Goal: Use online tool/utility: Utilize a website feature to perform a specific function

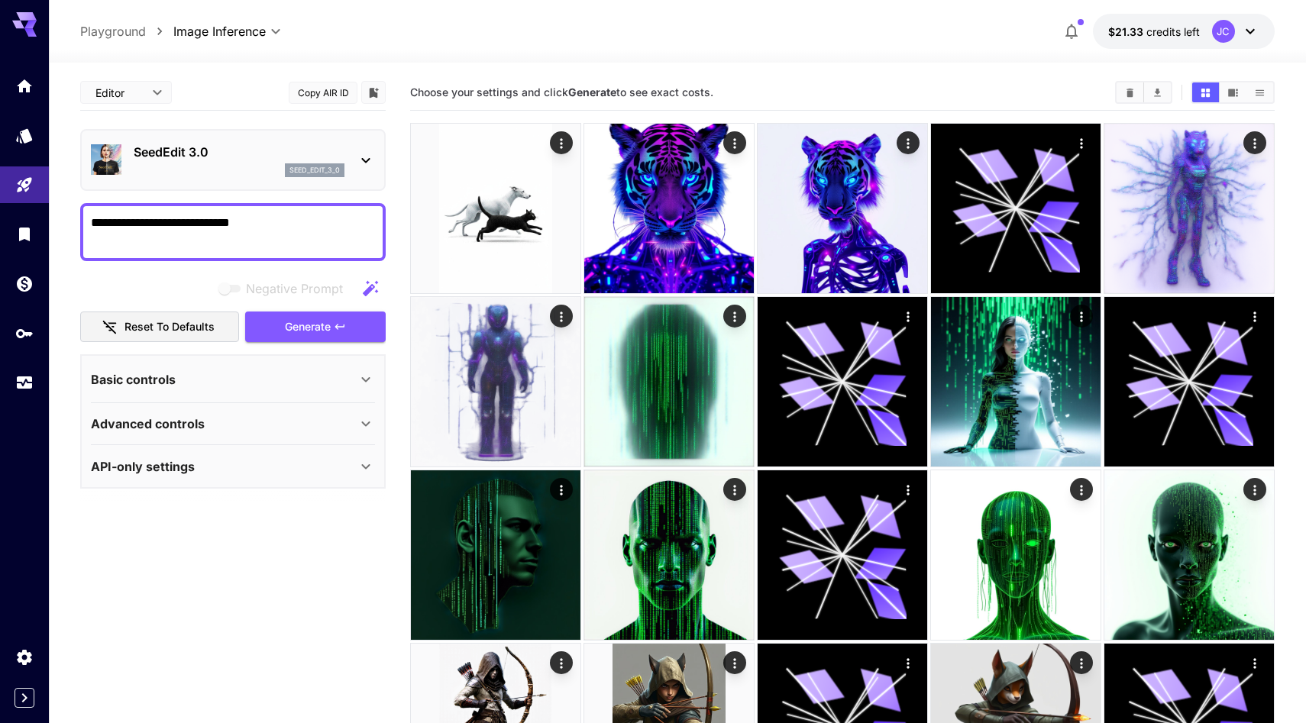
click at [223, 389] on div "Basic controls" at bounding box center [224, 379] width 266 height 18
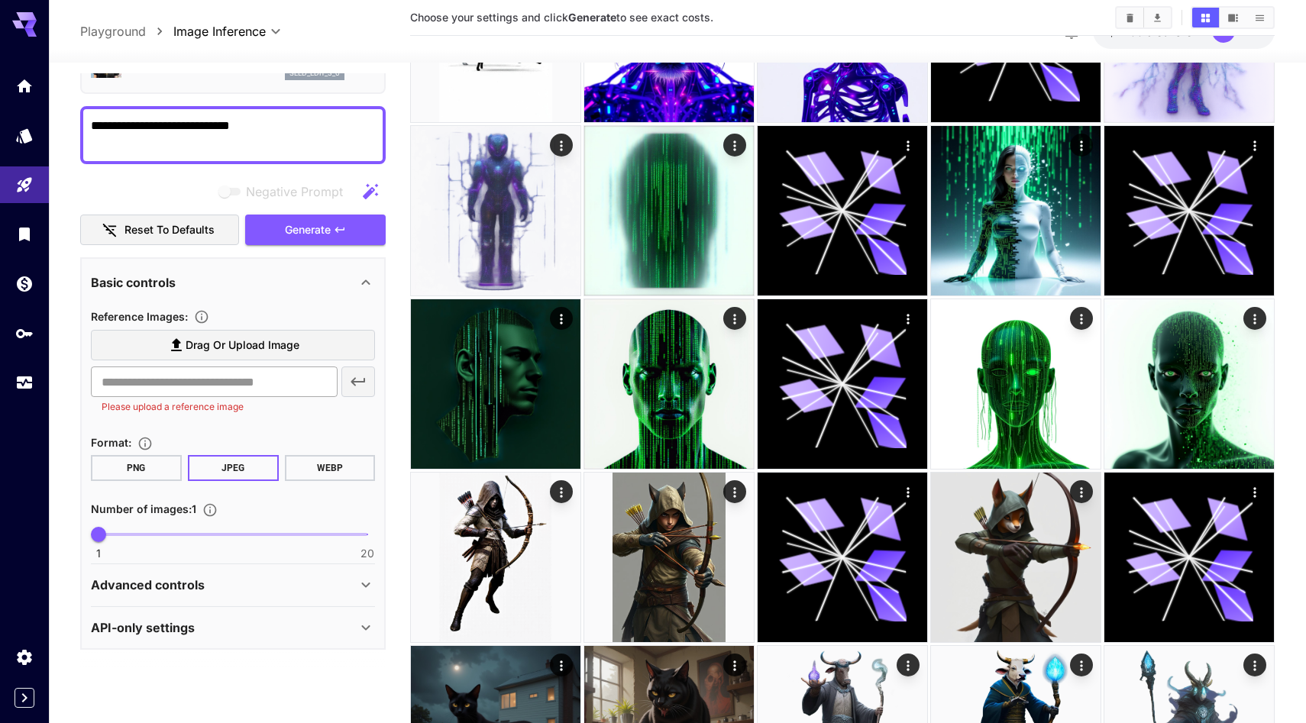
scroll to position [192, 0]
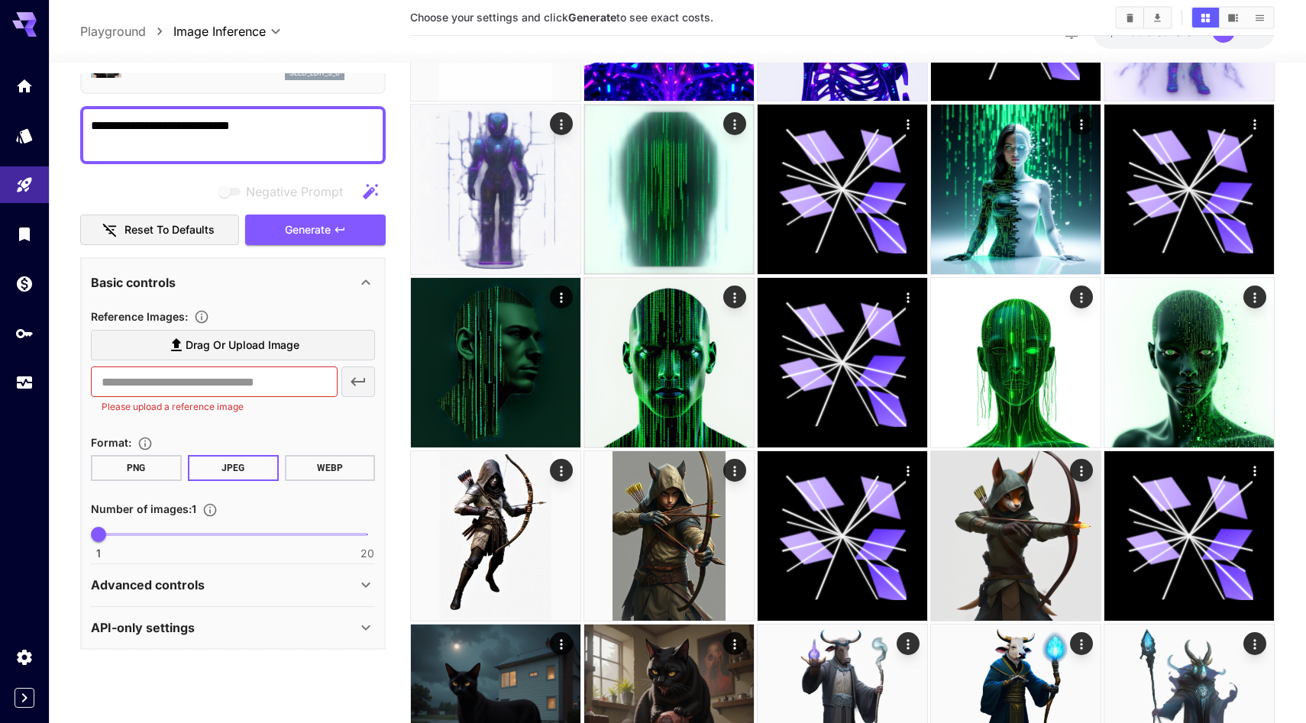
click at [205, 594] on p "Advanced controls" at bounding box center [148, 585] width 114 height 18
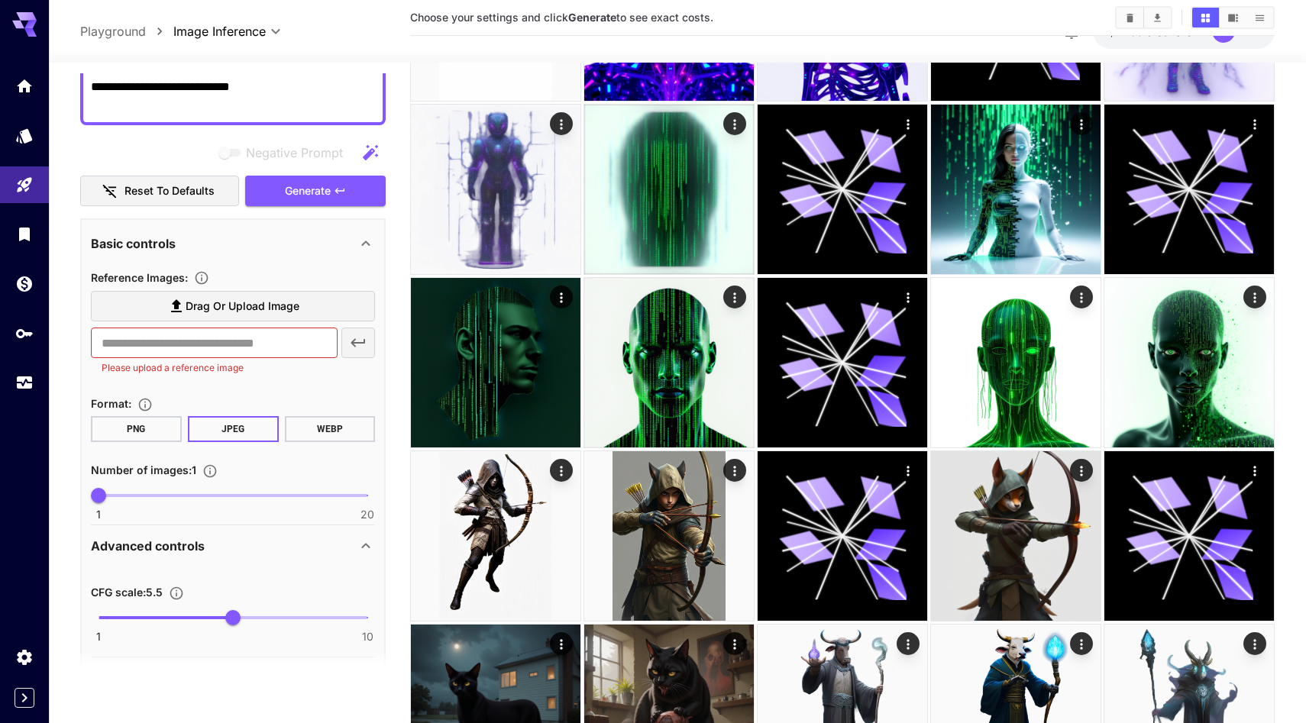
scroll to position [0, 0]
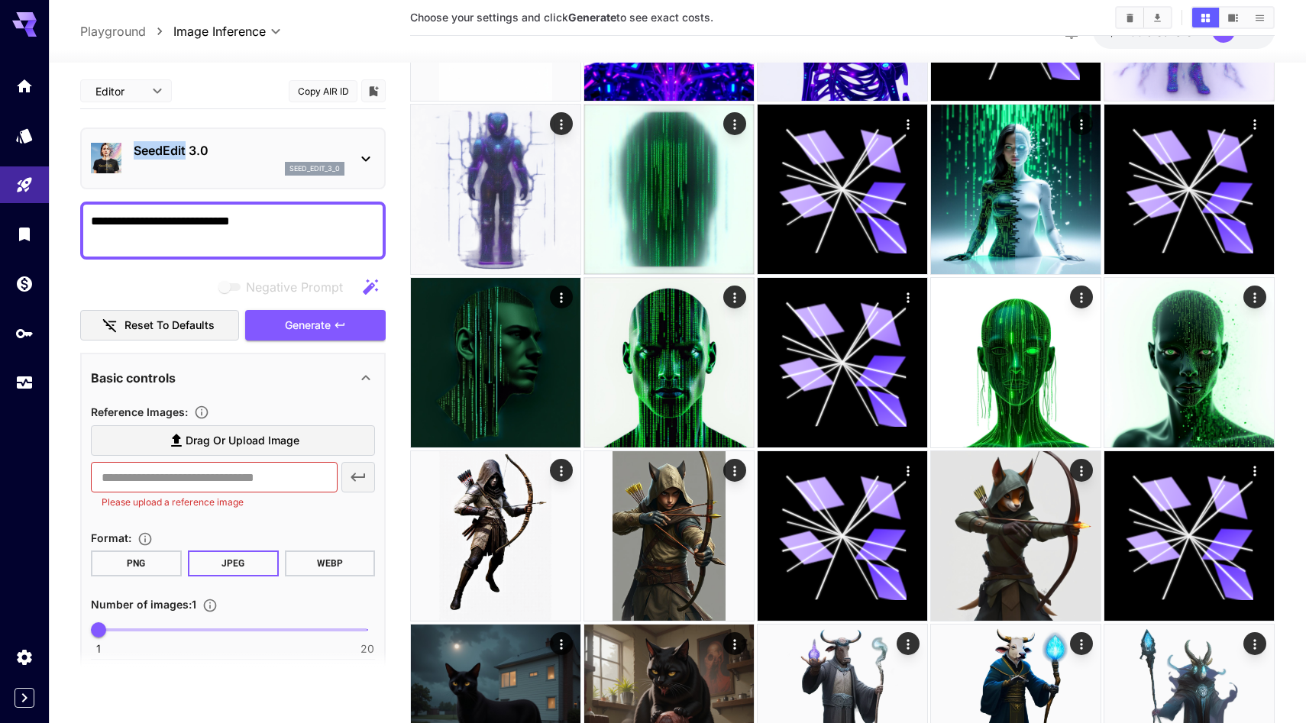
drag, startPoint x: 209, startPoint y: 176, endPoint x: 147, endPoint y: 174, distance: 62.6
click at [147, 160] on p "SeedEdit 3.0" at bounding box center [239, 150] width 211 height 18
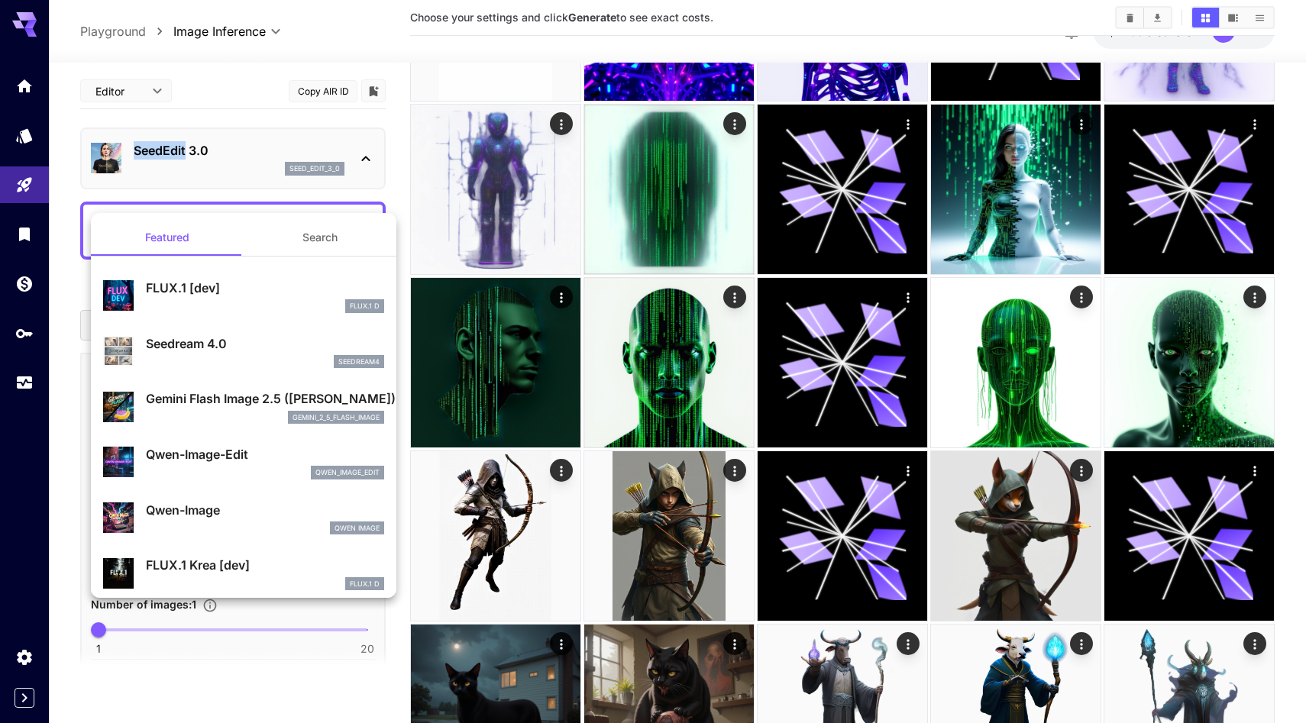
copy p "SeedEdit"
click at [399, 144] on div at bounding box center [653, 361] width 1306 height 723
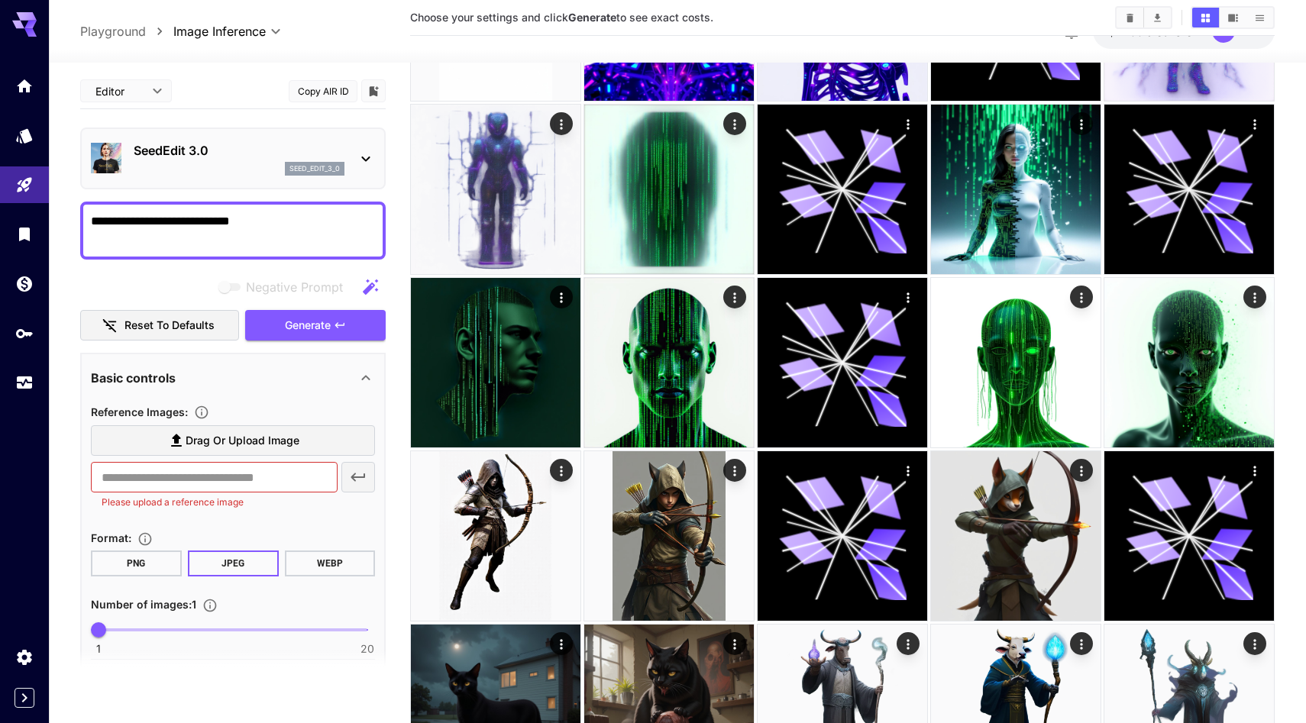
click at [296, 249] on textarea "**********" at bounding box center [233, 230] width 284 height 37
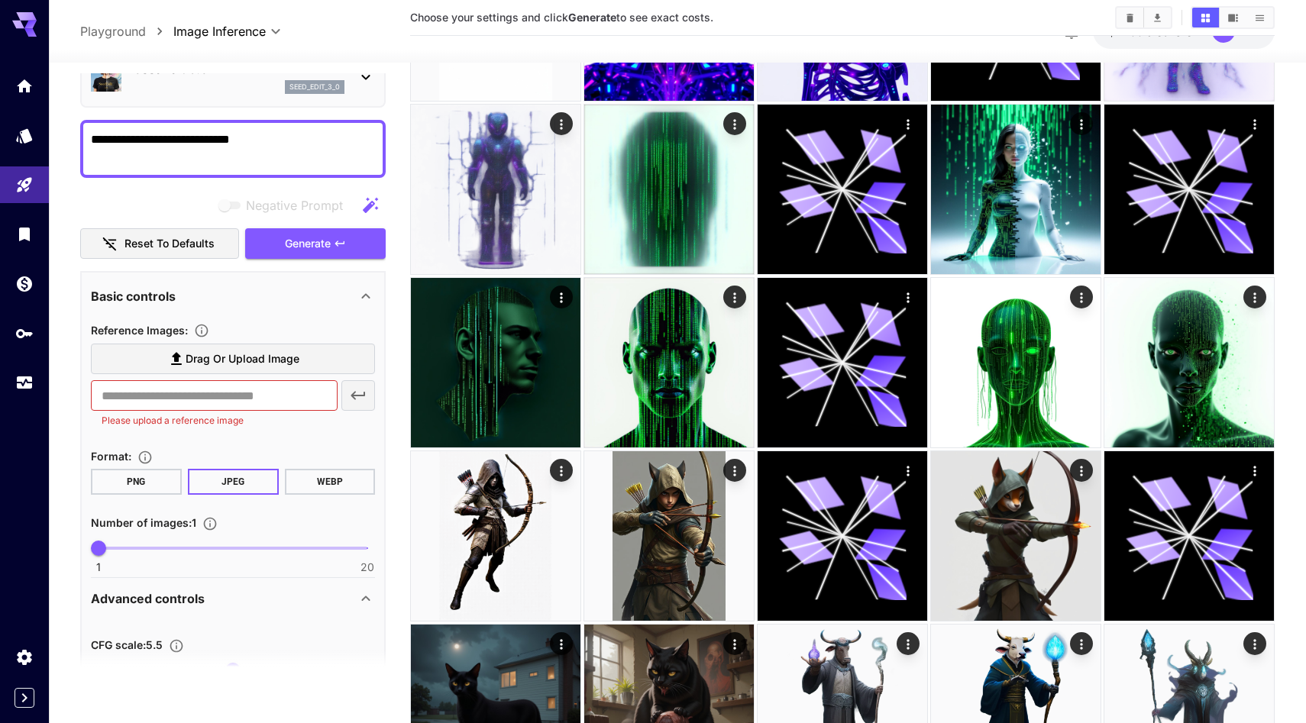
scroll to position [96, 0]
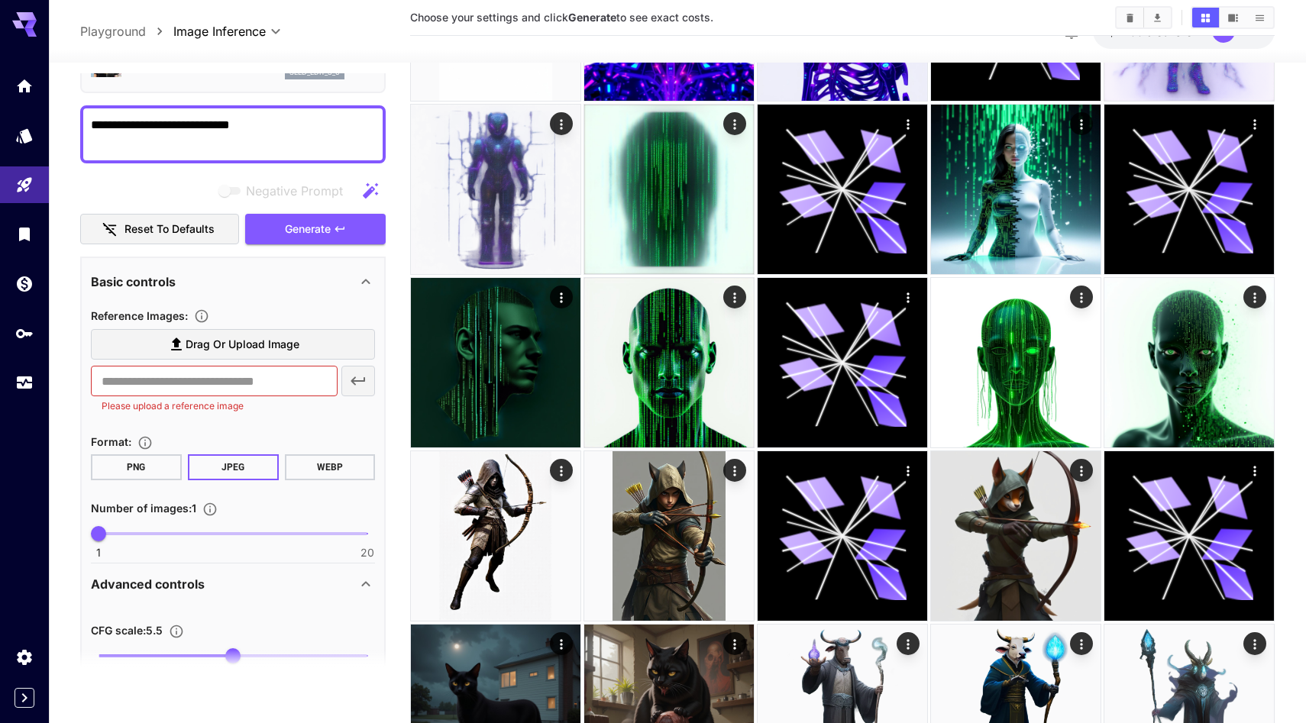
click at [234, 354] on span "Drag or upload image" at bounding box center [243, 344] width 114 height 19
click at [0, 0] on input "Drag or upload image" at bounding box center [0, 0] width 0 height 0
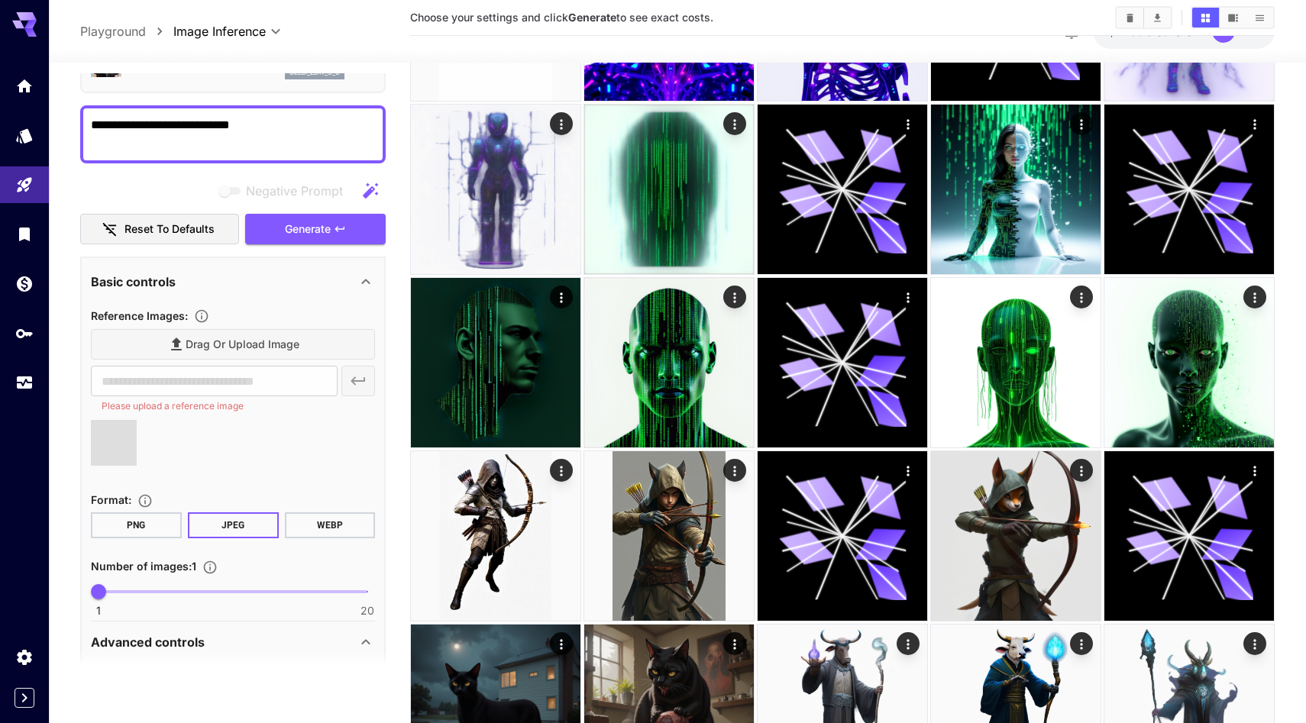
type input "**********"
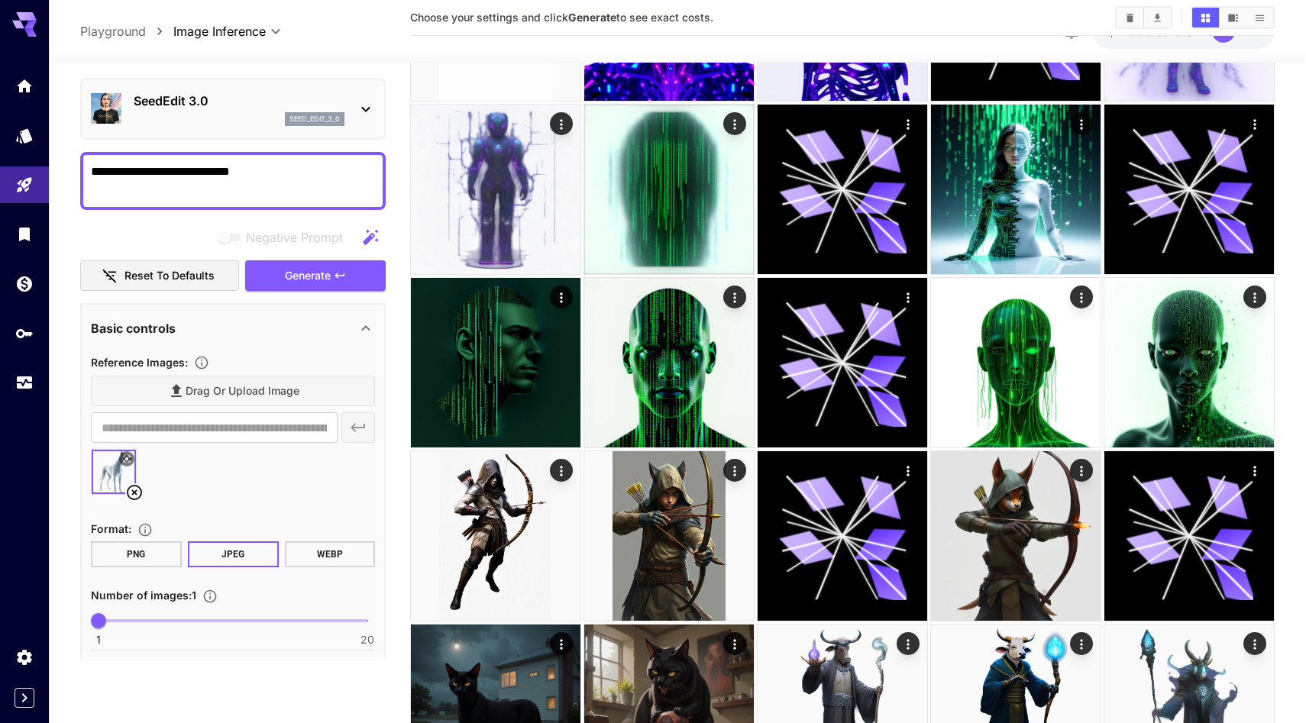
scroll to position [40, 0]
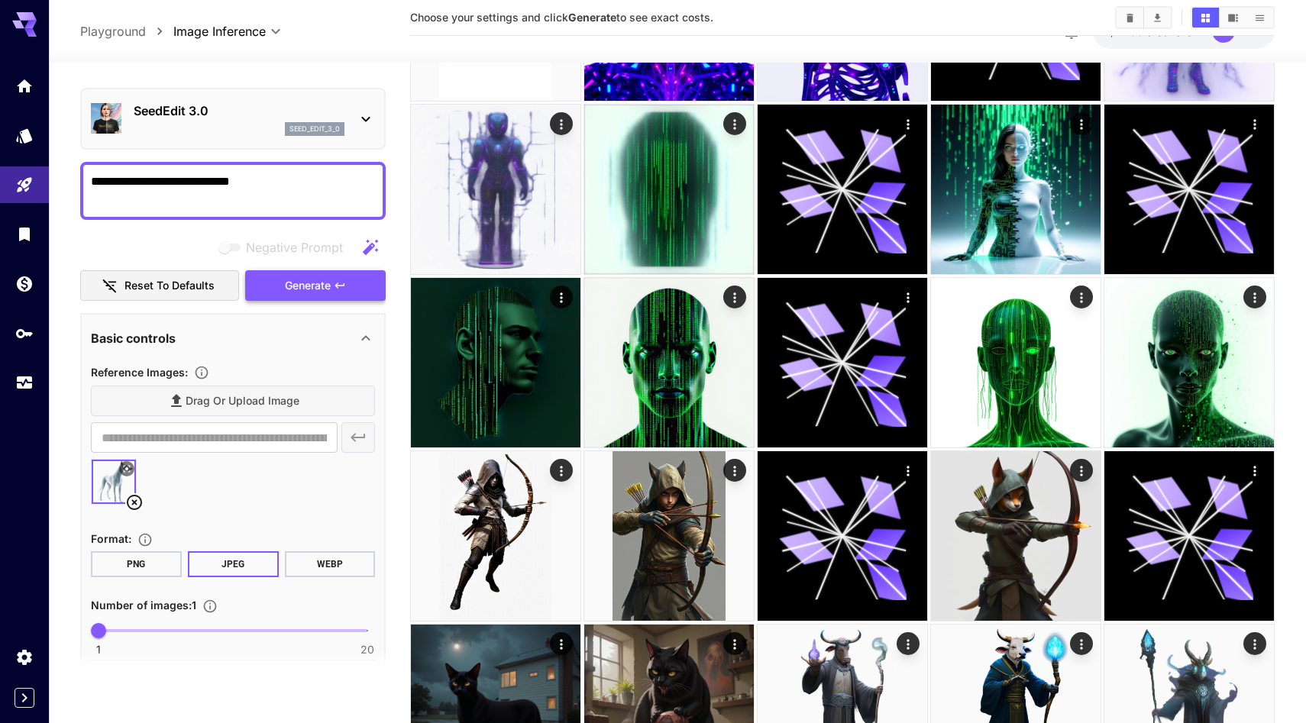
click at [293, 296] on span "Generate" at bounding box center [308, 285] width 46 height 19
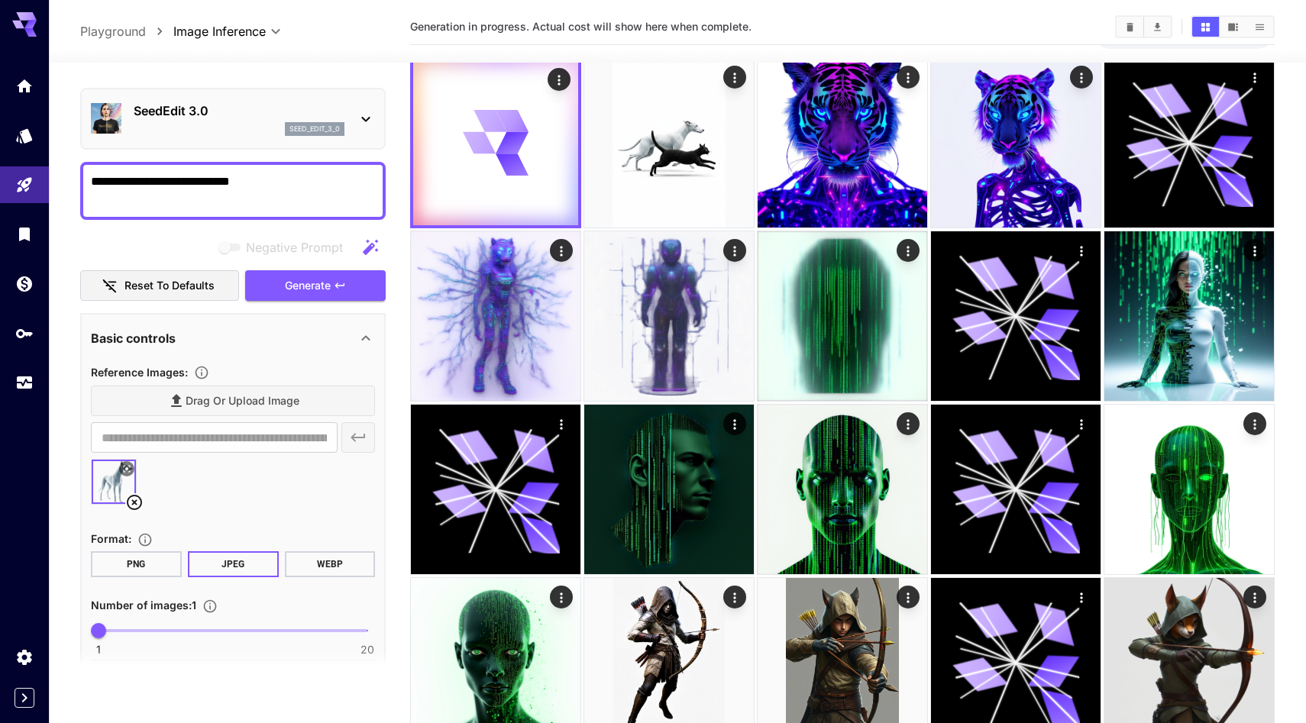
scroll to position [0, 0]
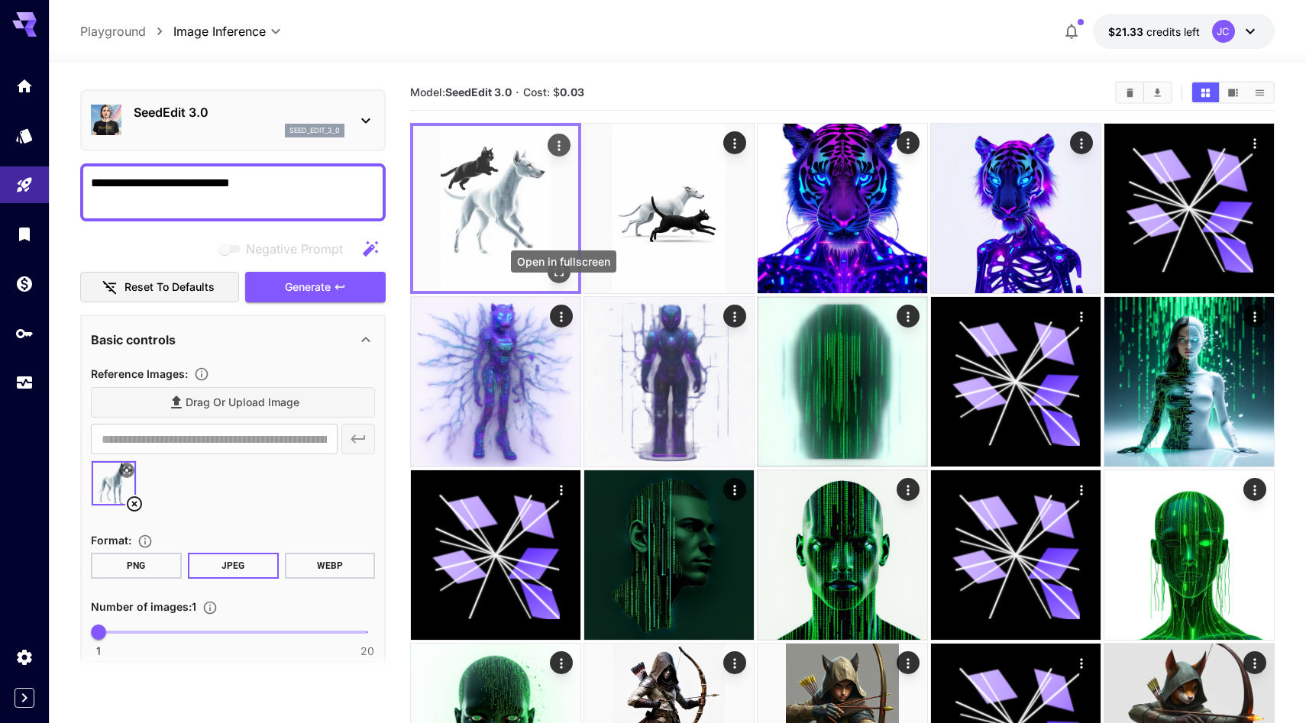
click at [567, 279] on icon "Open in fullscreen" at bounding box center [558, 271] width 15 height 15
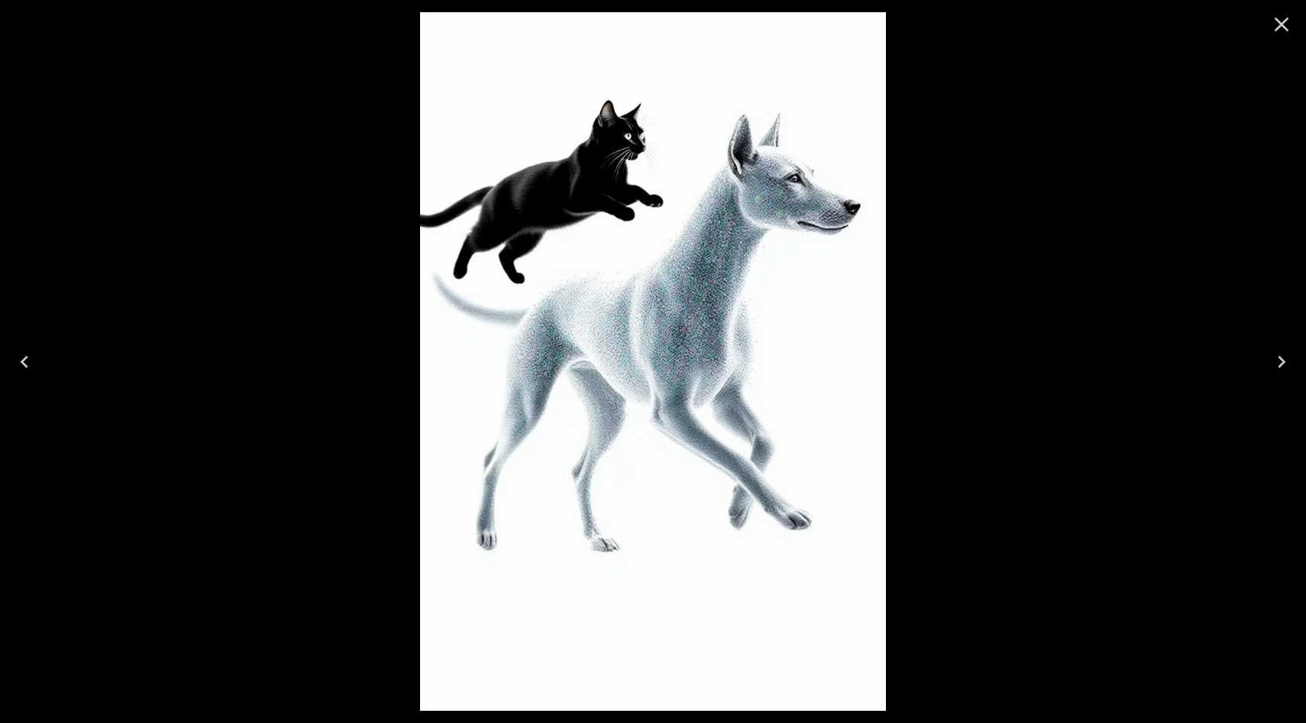
click at [1281, 30] on icon "Close" at bounding box center [1281, 24] width 24 height 24
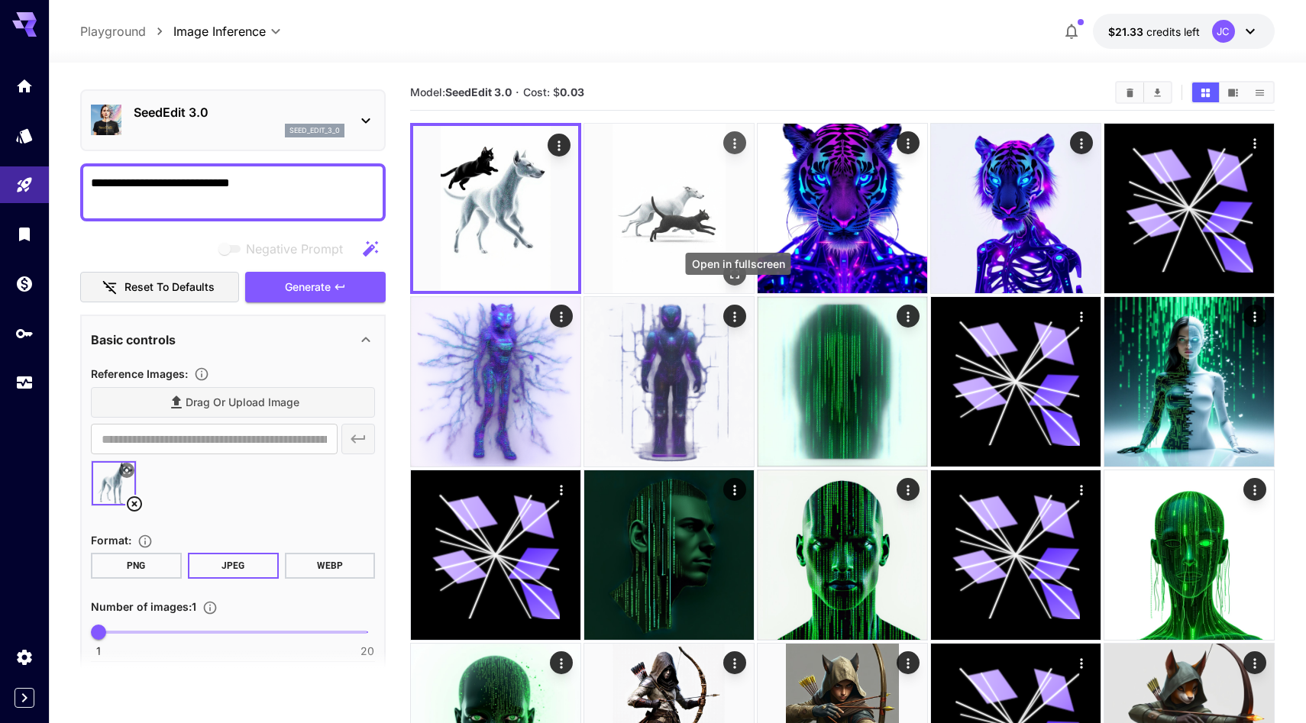
click at [738, 282] on icon "Open in fullscreen" at bounding box center [734, 273] width 15 height 15
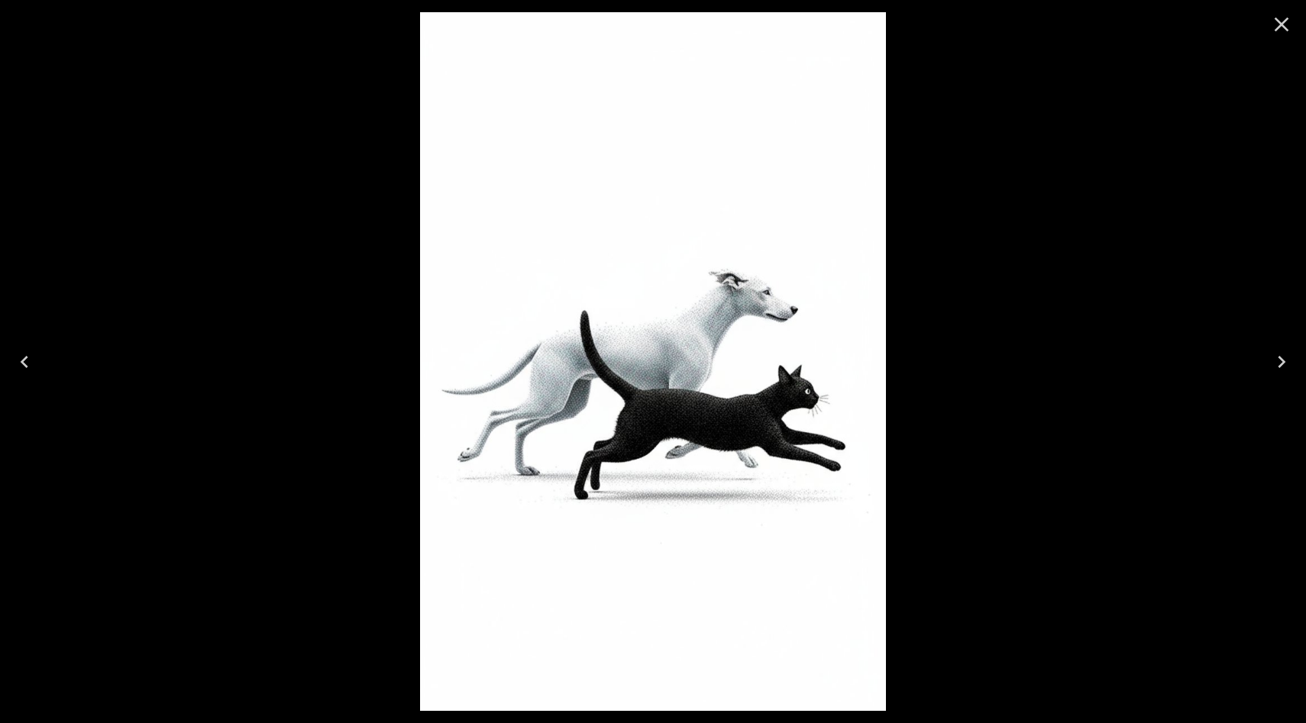
click at [1277, 25] on icon "Close" at bounding box center [1281, 24] width 24 height 24
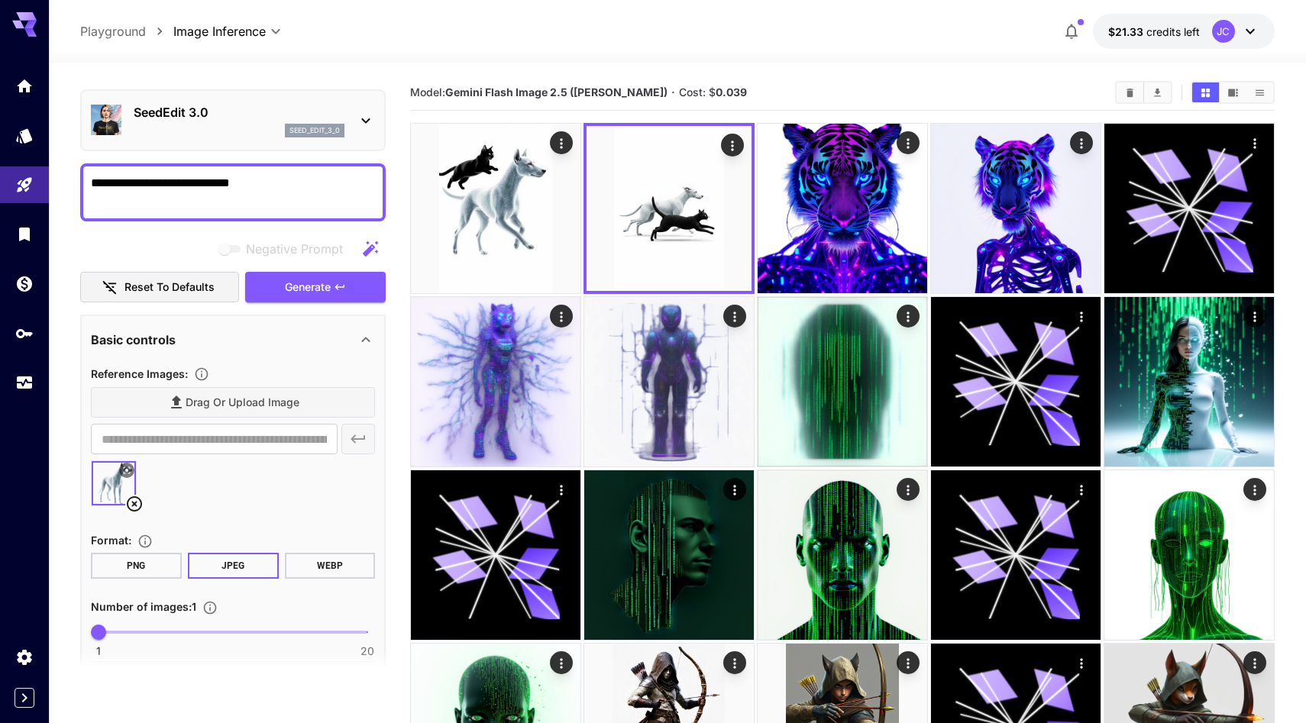
click at [766, 97] on div "Model: Gemini Flash Image 2.5 ([PERSON_NAME]) · Cost: $ 0.039" at bounding box center [842, 93] width 864 height 36
drag, startPoint x: 467, startPoint y: 115, endPoint x: 486, endPoint y: 115, distance: 18.3
click at [486, 99] on b "Gemini Flash Image 2.5 ([PERSON_NAME])" at bounding box center [556, 92] width 222 height 13
click at [454, 164] on img at bounding box center [496, 209] width 170 height 170
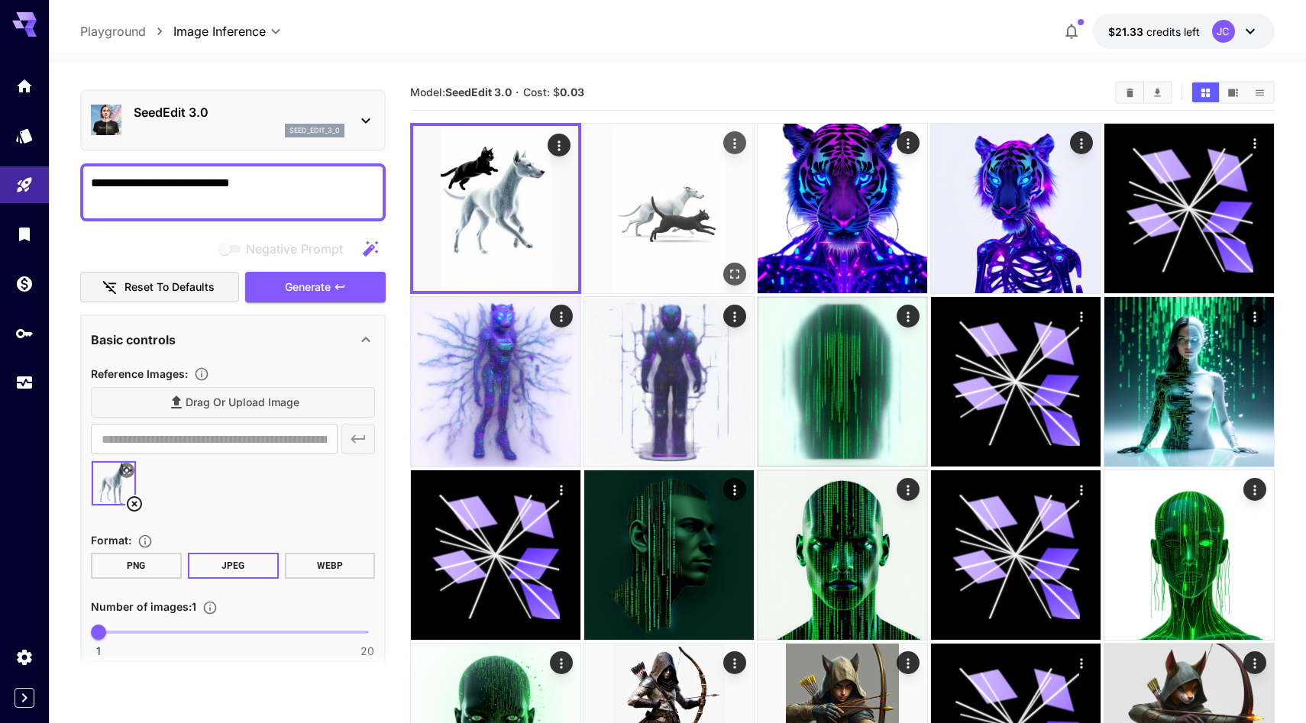
click at [680, 176] on img at bounding box center [669, 209] width 170 height 170
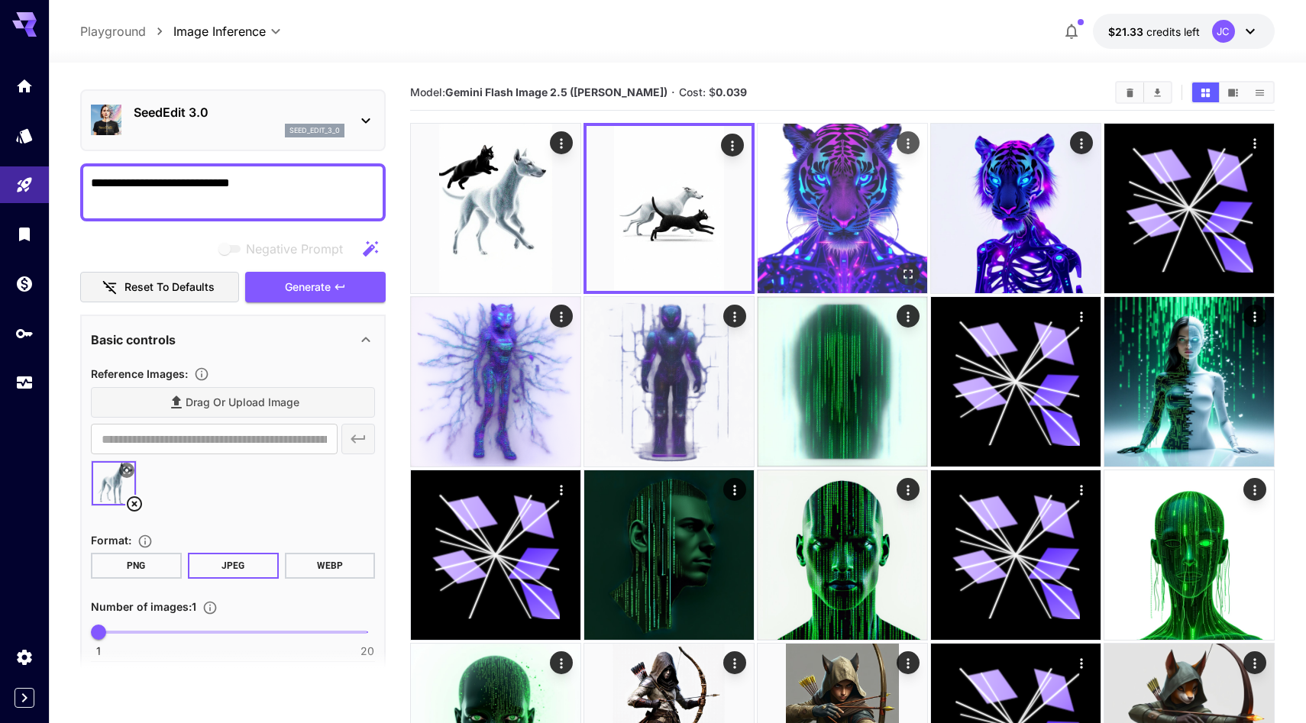
click at [854, 199] on img at bounding box center [842, 209] width 170 height 170
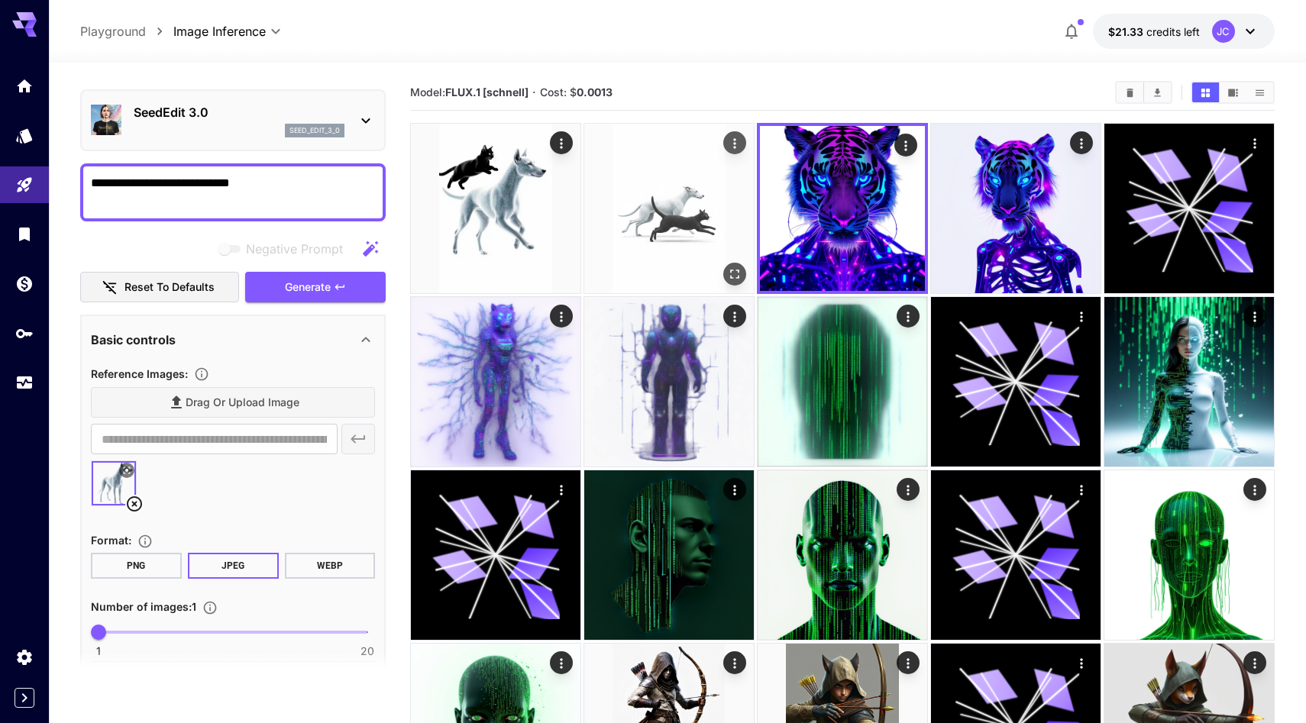
click at [668, 208] on img at bounding box center [669, 209] width 170 height 170
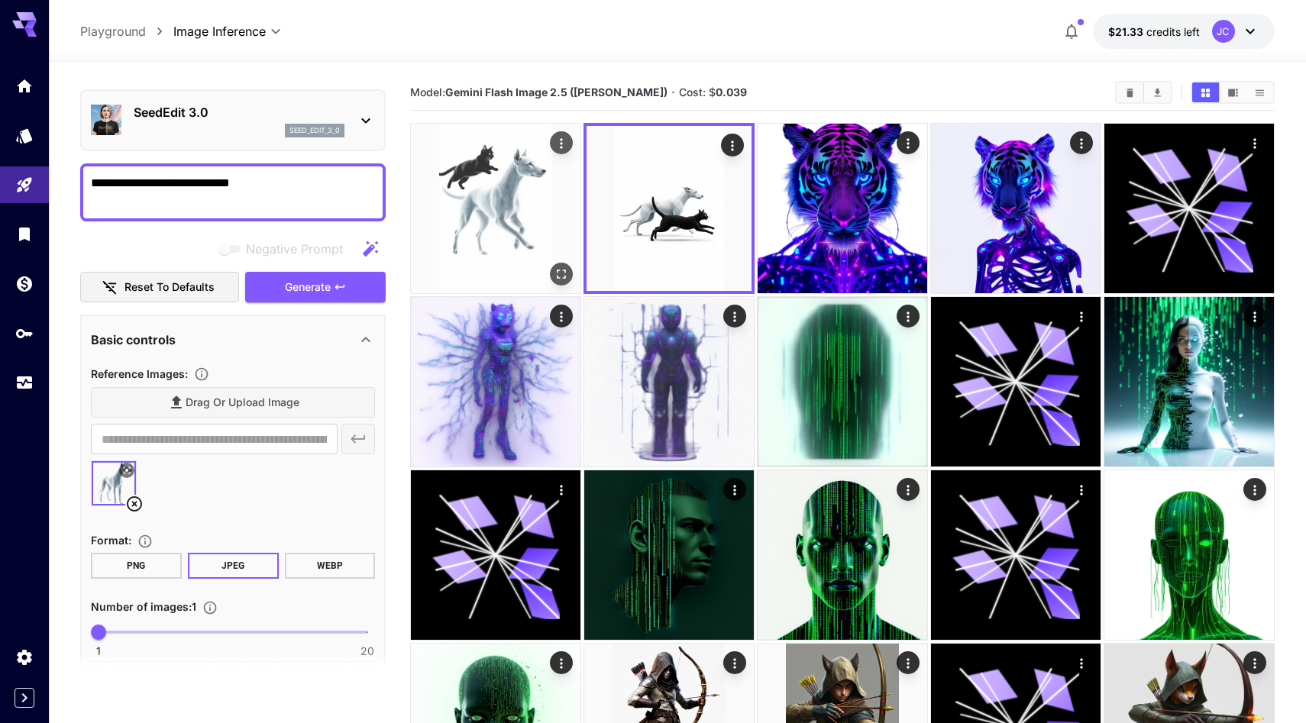
click at [526, 241] on img at bounding box center [496, 209] width 170 height 170
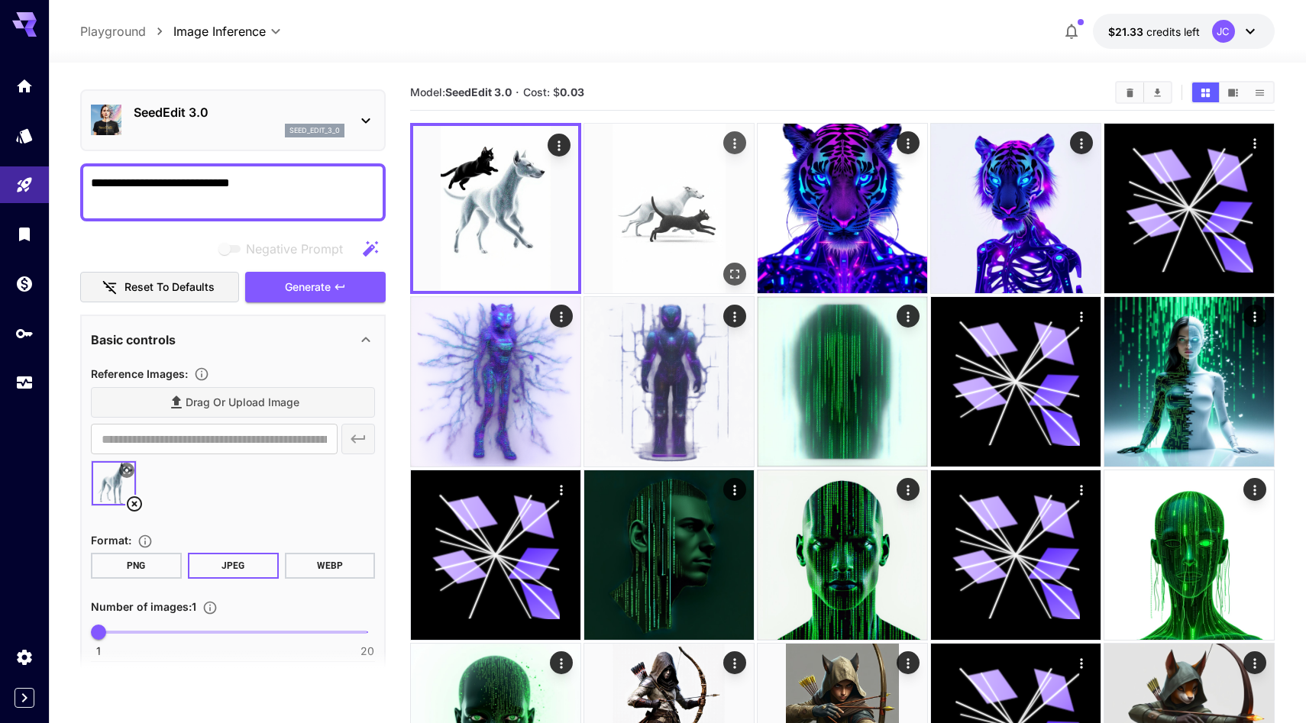
click at [683, 193] on img at bounding box center [669, 209] width 170 height 170
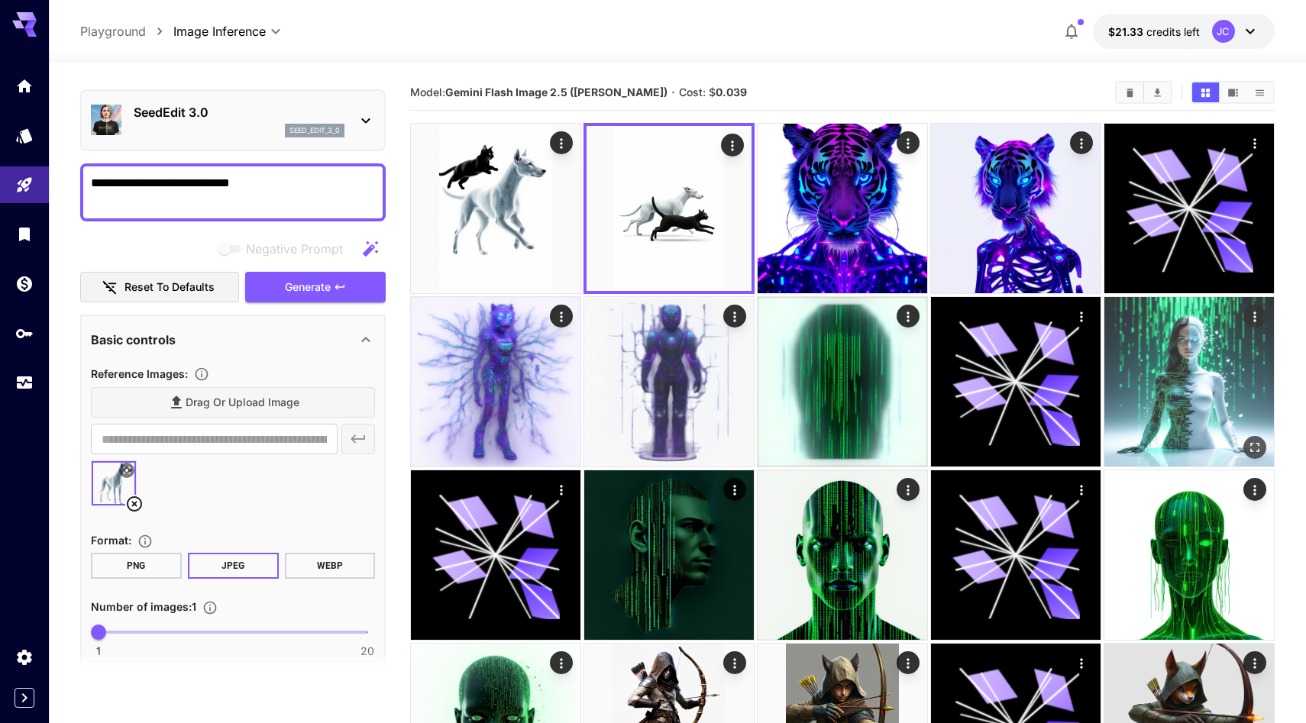
click at [1164, 376] on img at bounding box center [1189, 382] width 170 height 170
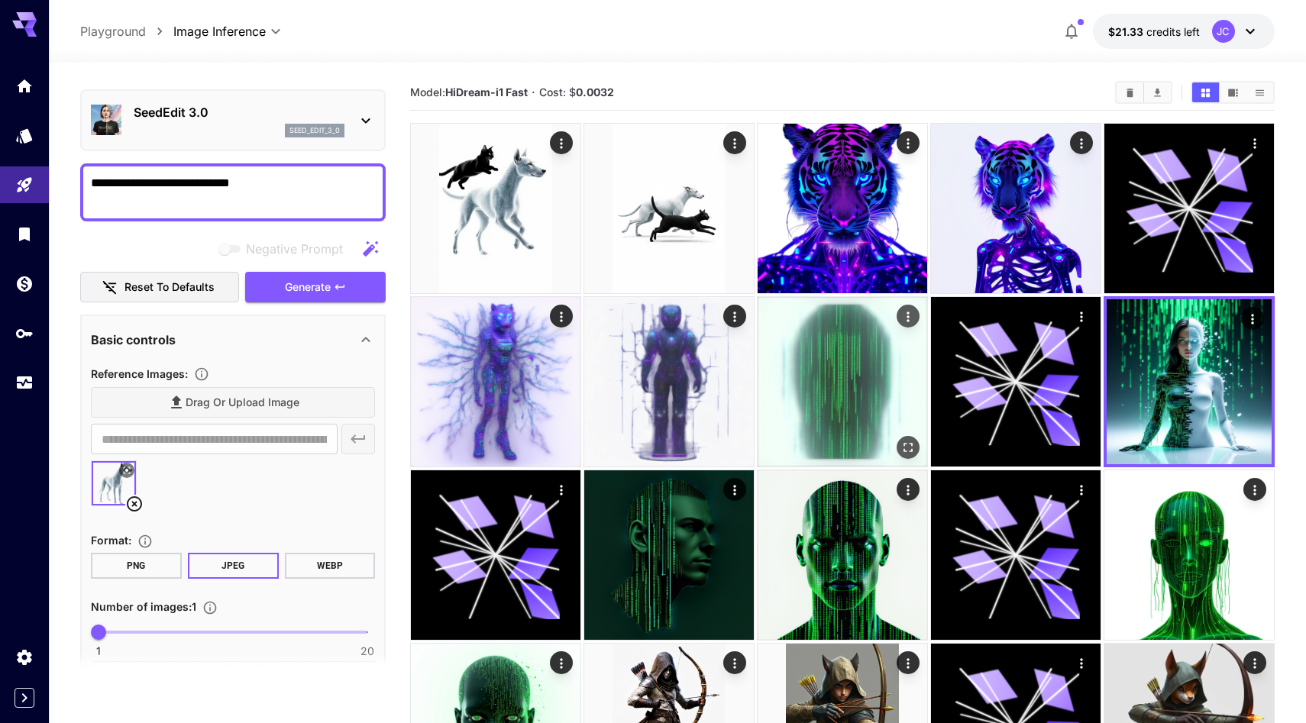
click at [848, 357] on img at bounding box center [842, 382] width 170 height 170
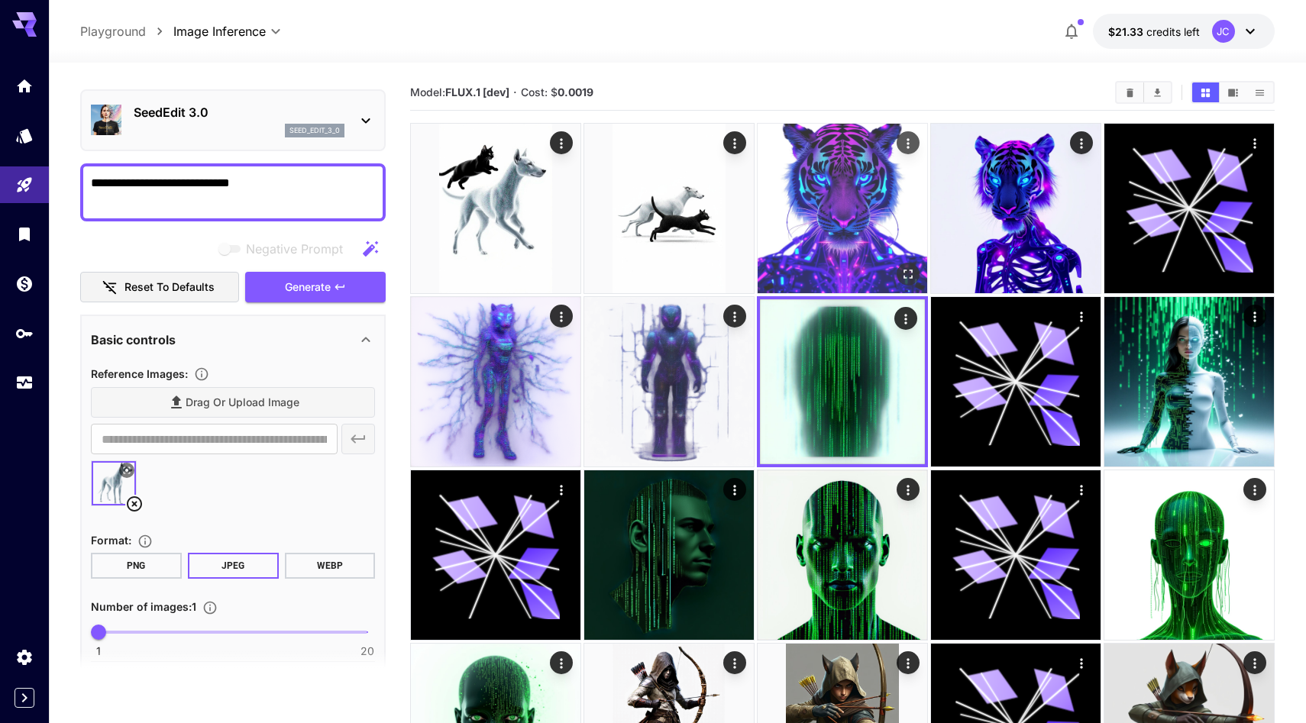
click at [830, 250] on img at bounding box center [842, 209] width 170 height 170
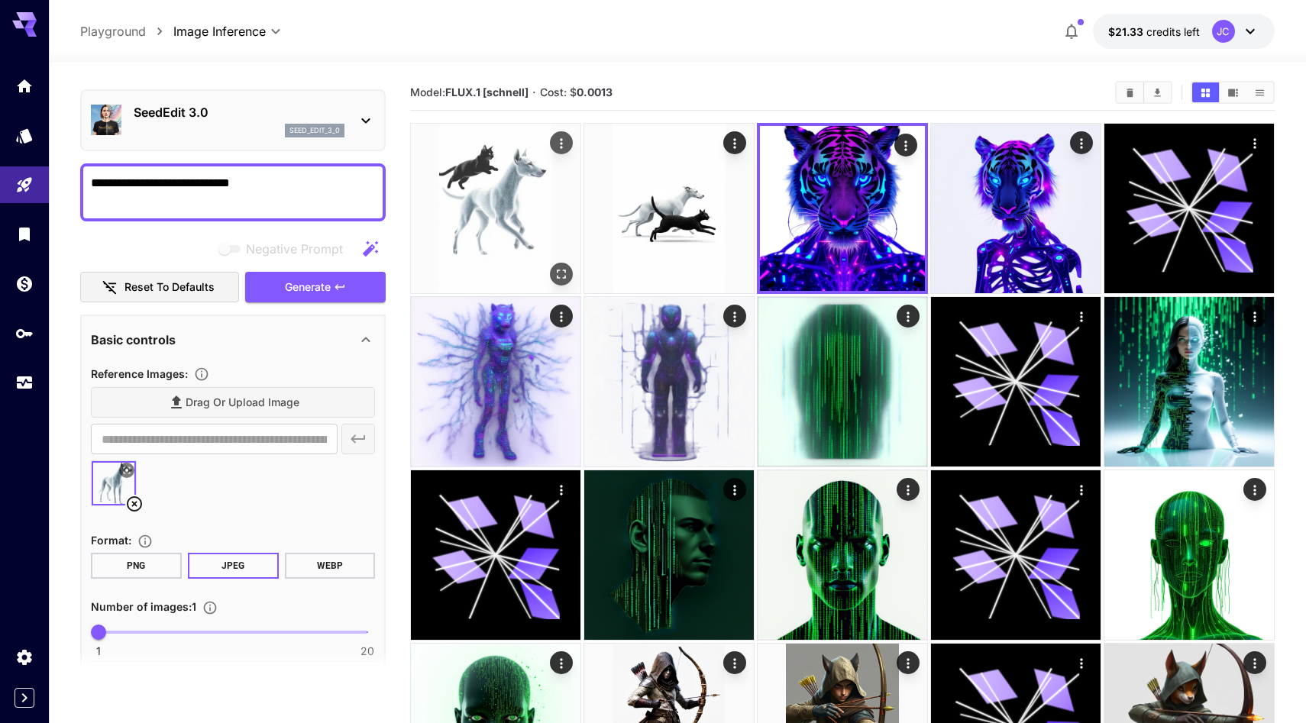
click at [524, 214] on img at bounding box center [496, 209] width 170 height 170
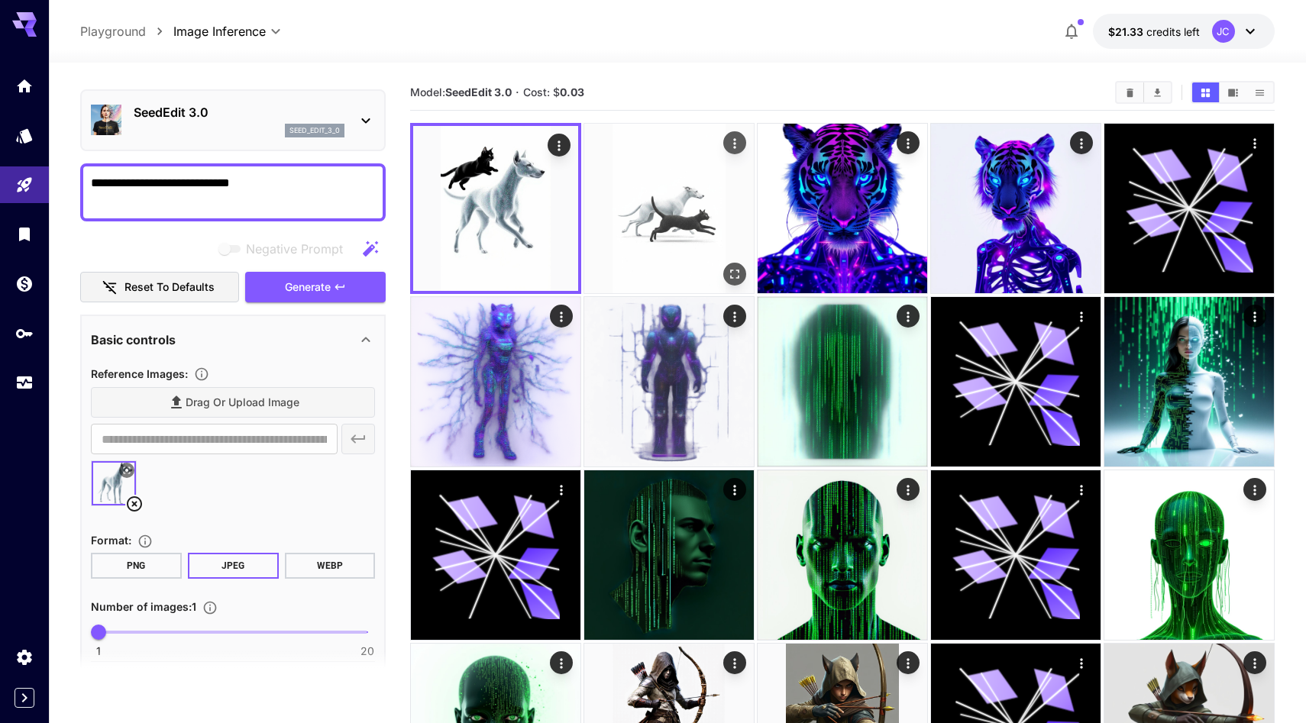
click at [660, 195] on img at bounding box center [669, 209] width 170 height 170
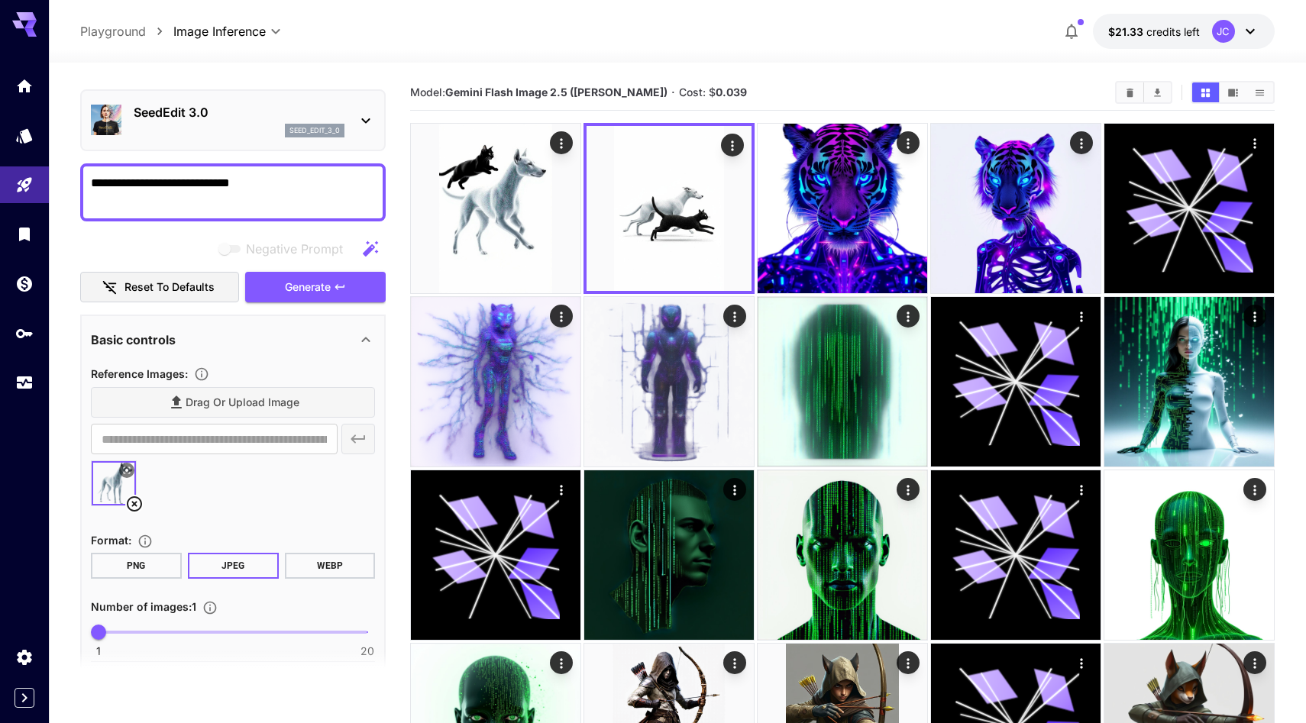
click at [806, 102] on section "Model: Gemini Flash Image 2.5 ([PERSON_NAME]) · Cost: $ 0.039" at bounding box center [756, 92] width 693 height 18
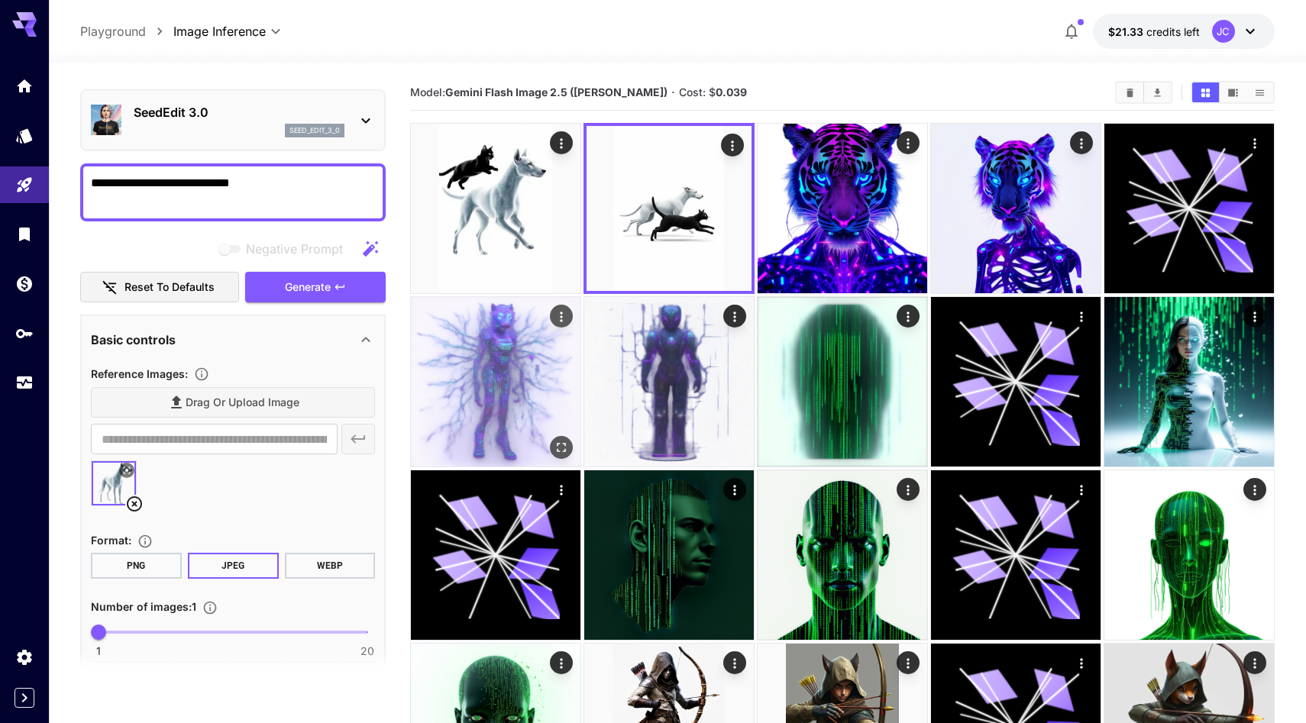
click at [540, 403] on img at bounding box center [496, 382] width 170 height 170
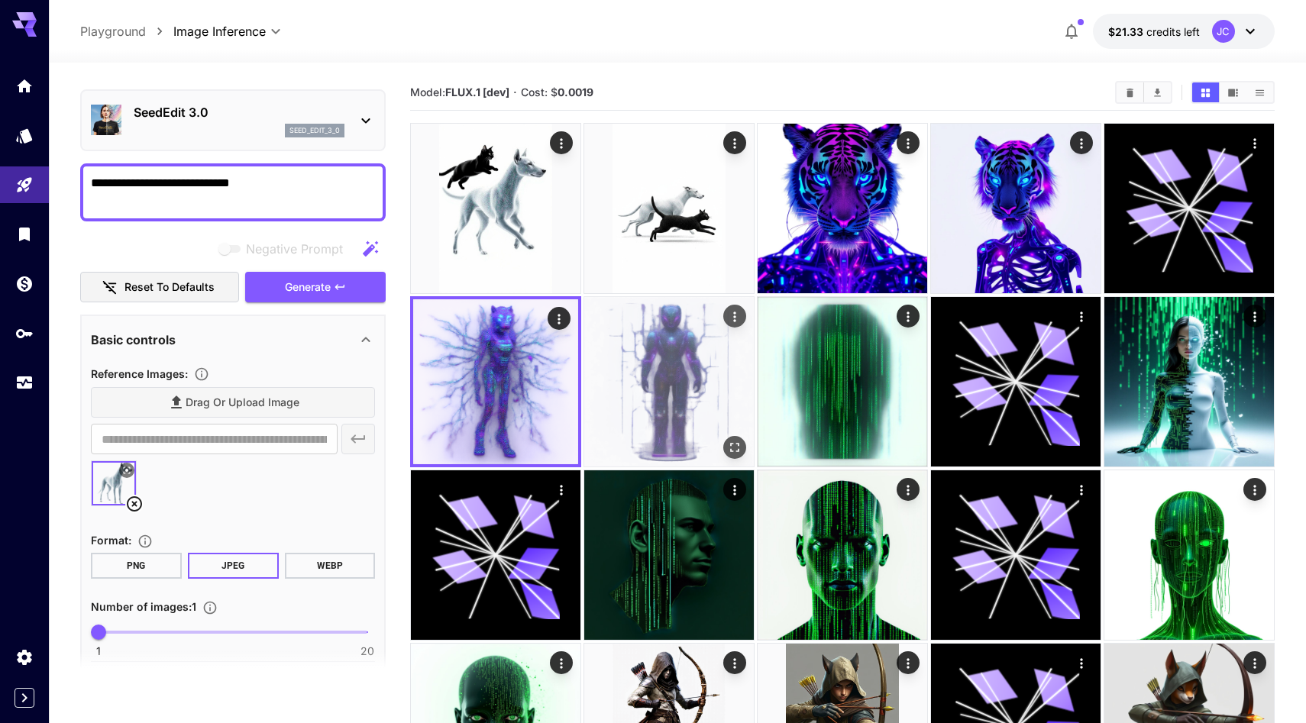
click at [650, 402] on img at bounding box center [669, 382] width 170 height 170
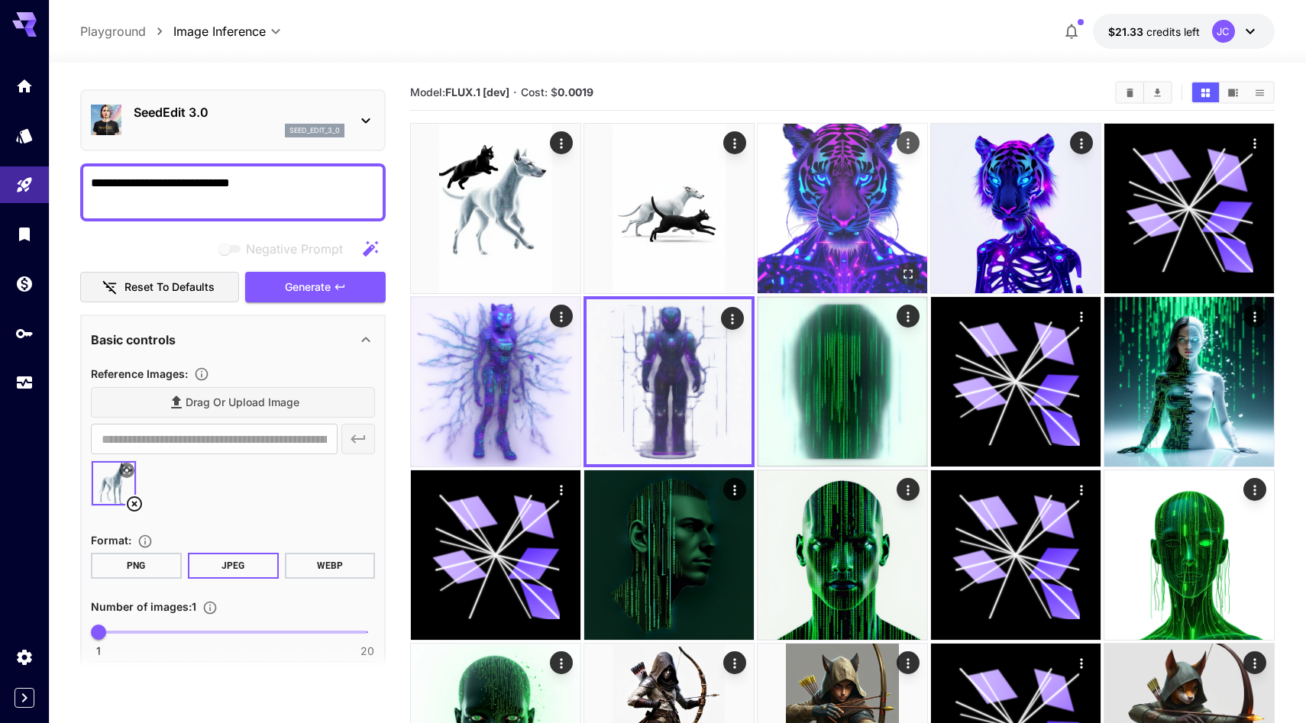
click at [834, 252] on img at bounding box center [842, 209] width 170 height 170
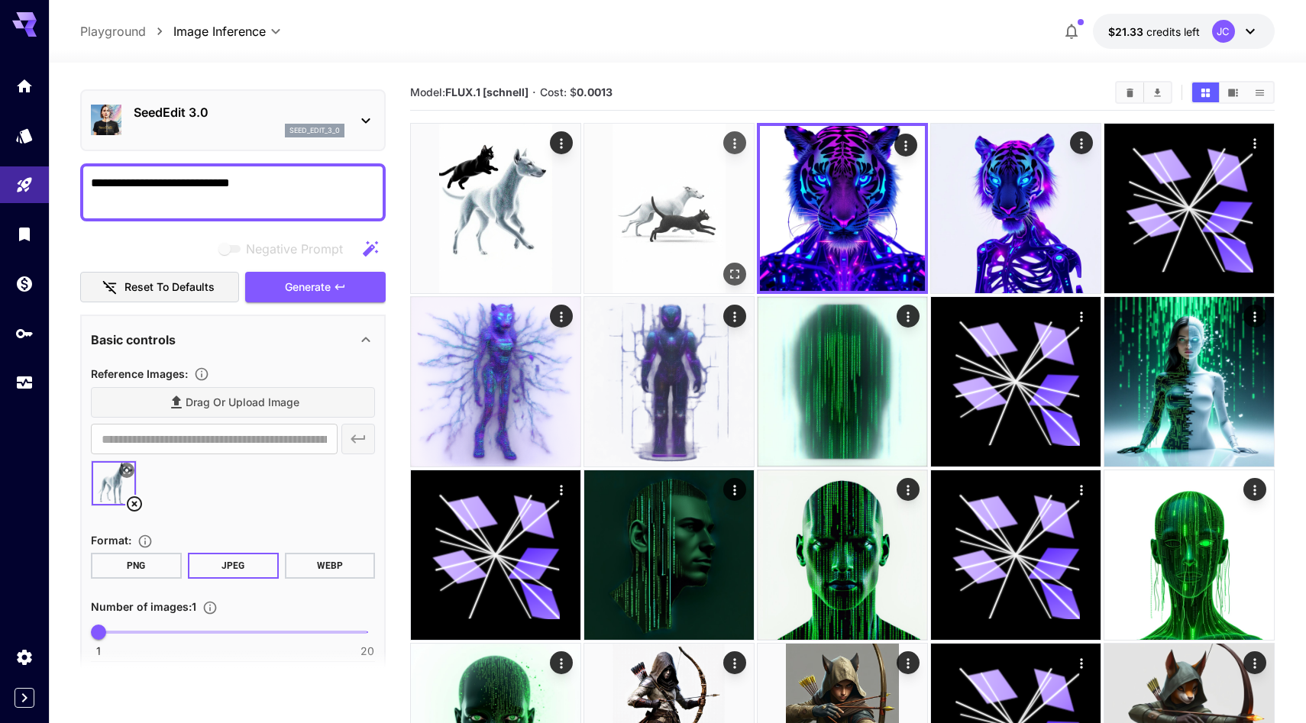
click at [714, 229] on img at bounding box center [669, 209] width 170 height 170
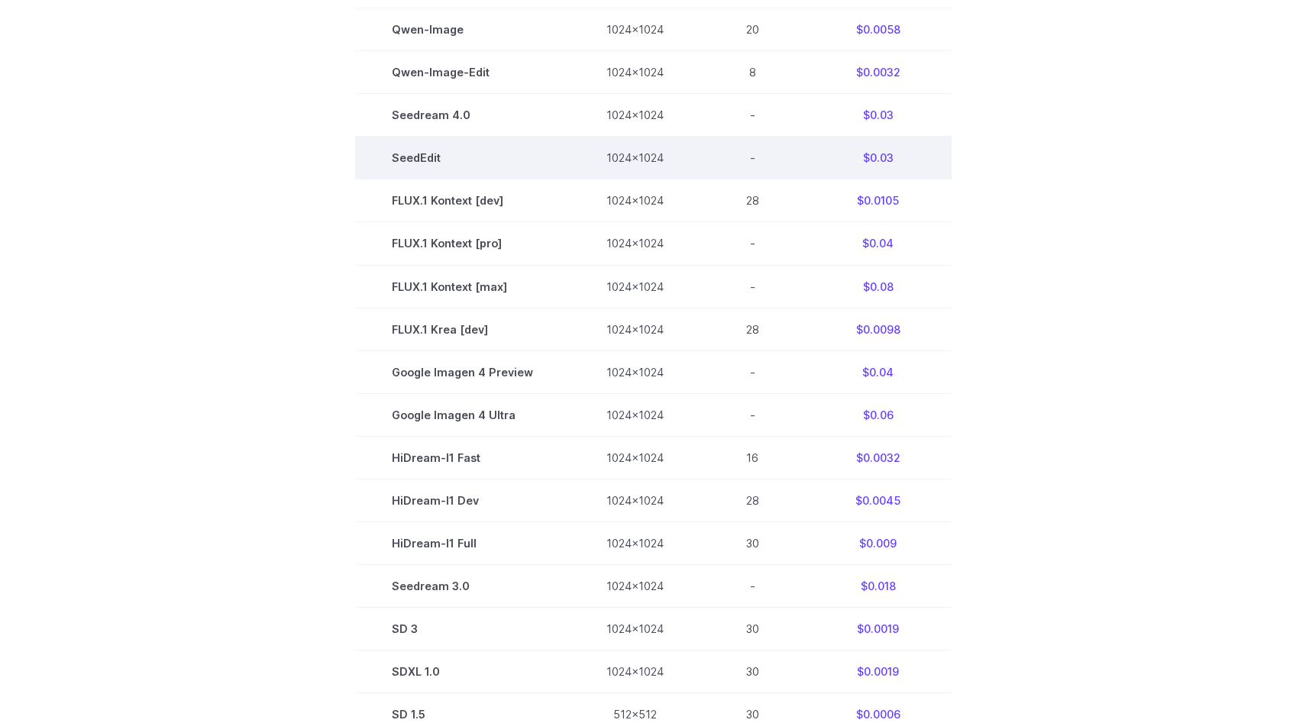
scroll to position [625, 0]
